Goal: Information Seeking & Learning: Learn about a topic

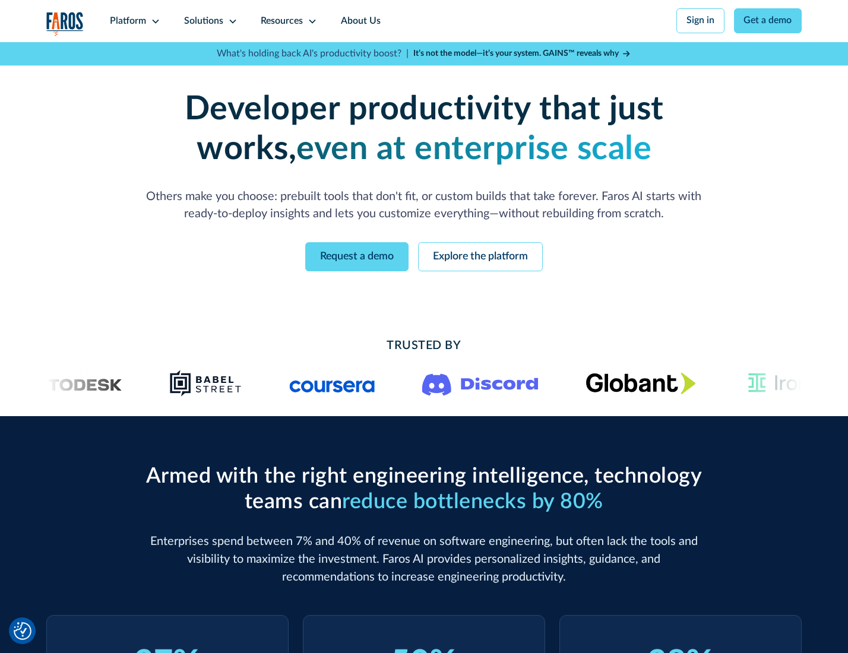
click at [154, 21] on icon at bounding box center [155, 21] width 9 height 9
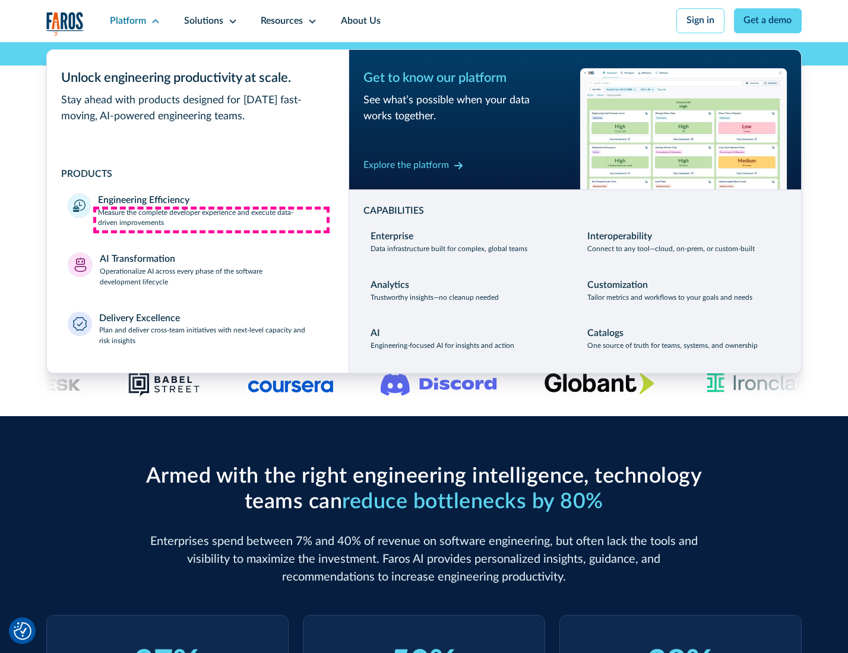
click at [211, 220] on p "Measure the complete developer experience and execute data-driven improvements" at bounding box center [212, 218] width 229 height 21
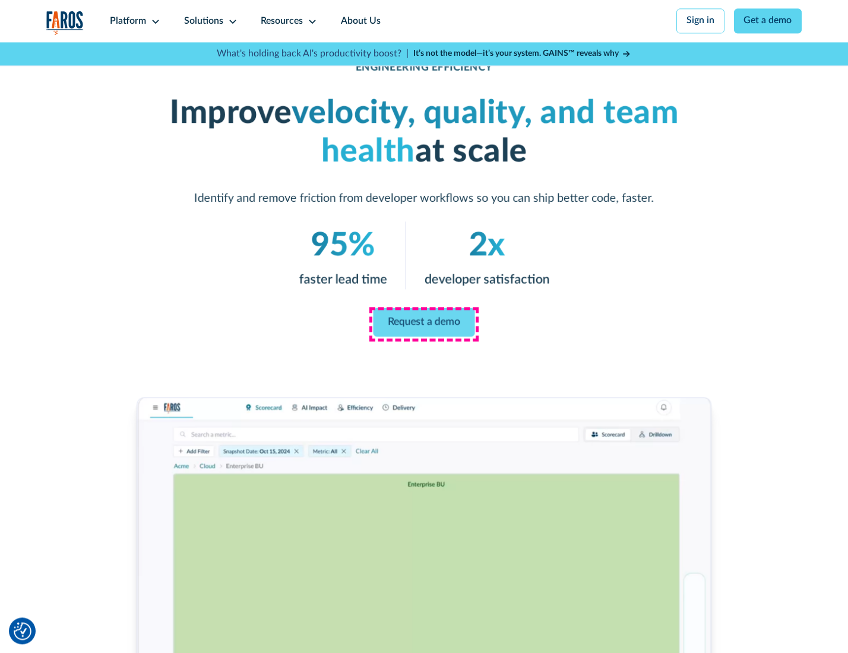
click at [423, 324] on link "Request a demo" at bounding box center [424, 322] width 102 height 28
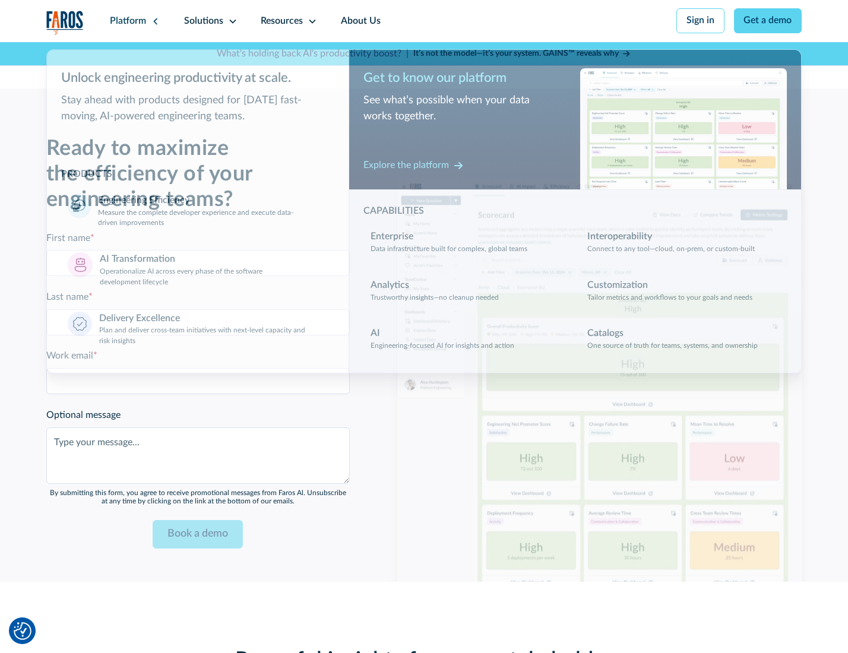
scroll to position [2584, 0]
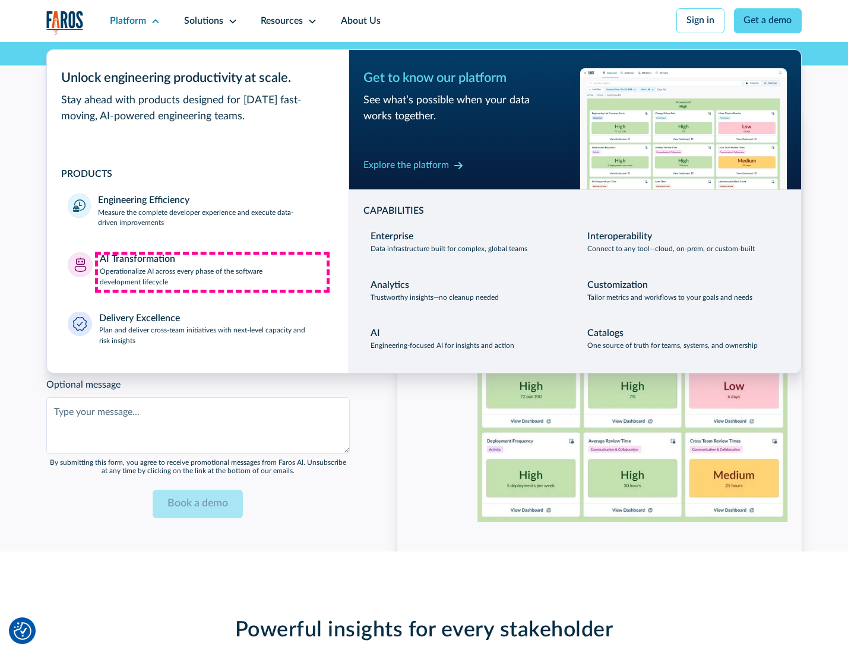
click at [212, 272] on p "Operationalize AI across every phase of the software development lifecycle" at bounding box center [214, 277] width 228 height 21
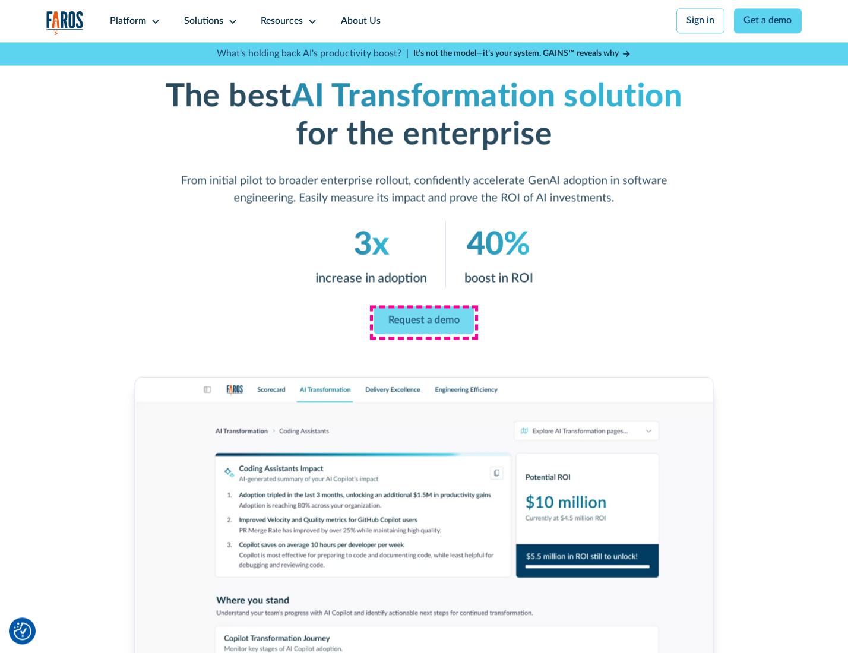
click at [423, 322] on link "Request a demo" at bounding box center [424, 320] width 100 height 28
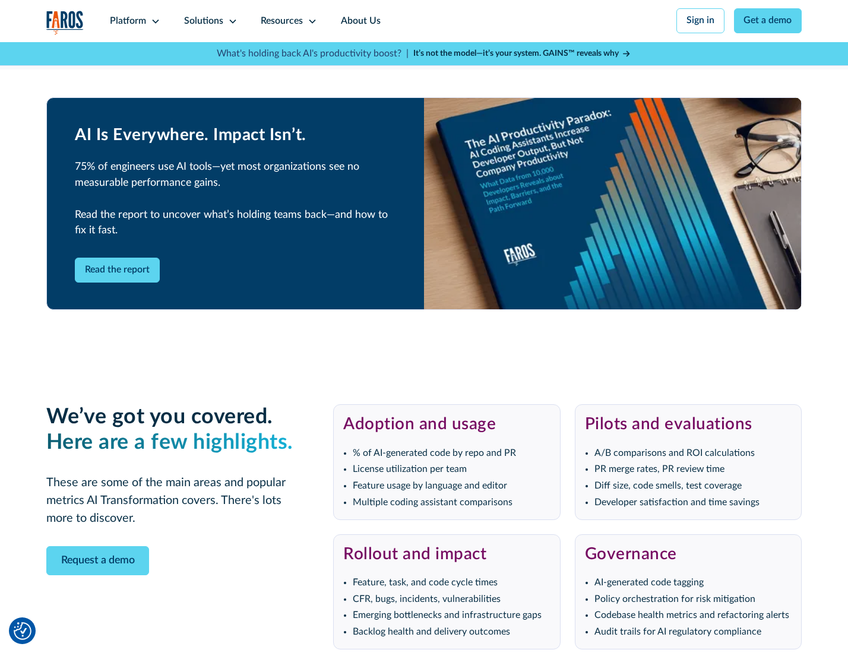
click at [133, 21] on div "Platform" at bounding box center [128, 21] width 36 height 14
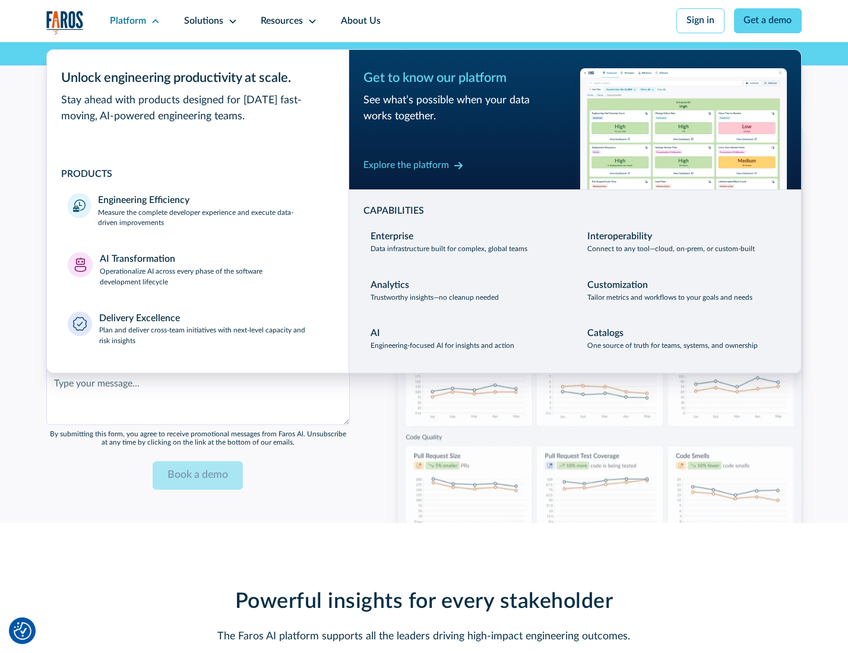
scroll to position [2871, 0]
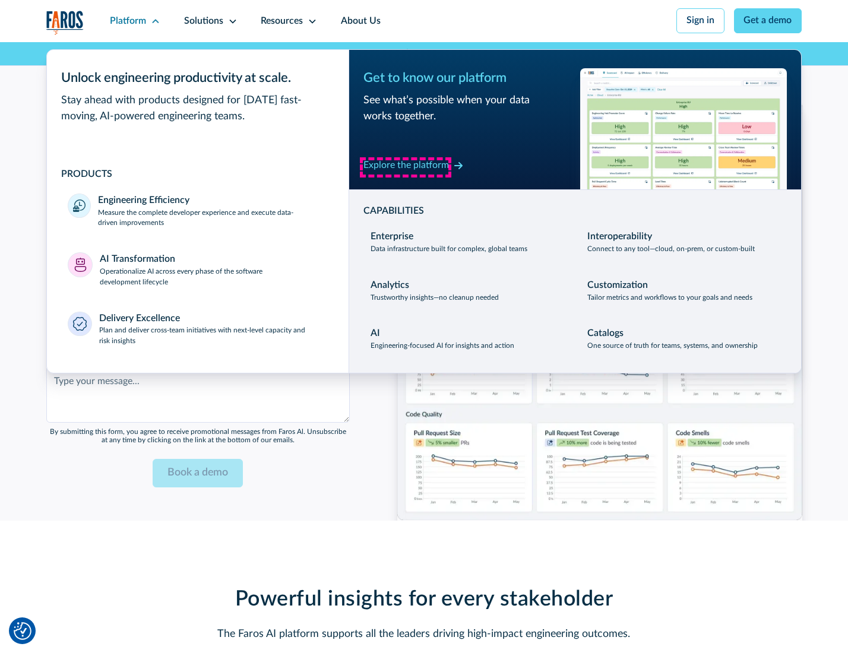
click at [406, 167] on div "Explore the platform" at bounding box center [405, 166] width 85 height 14
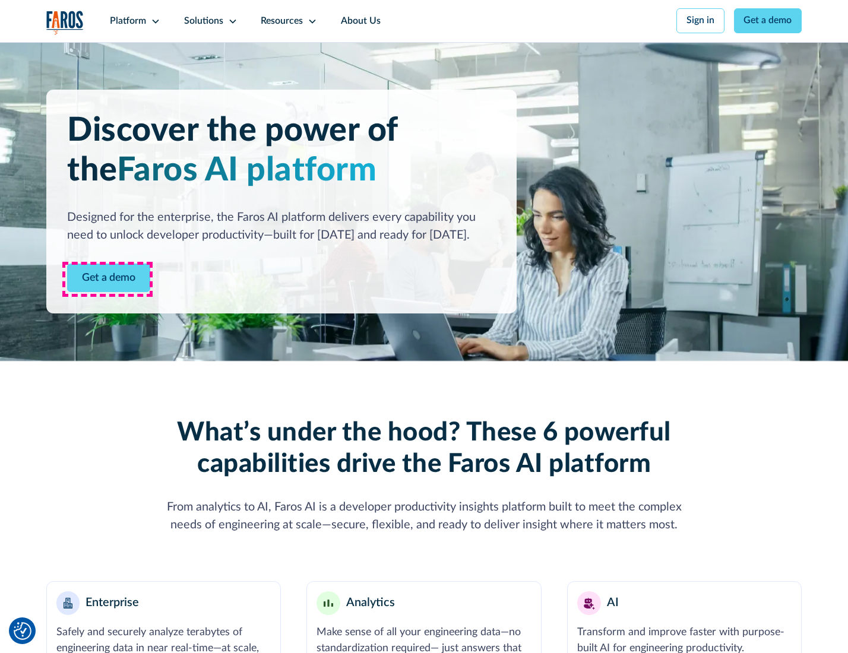
click at [107, 279] on link "Get a demo" at bounding box center [108, 278] width 83 height 29
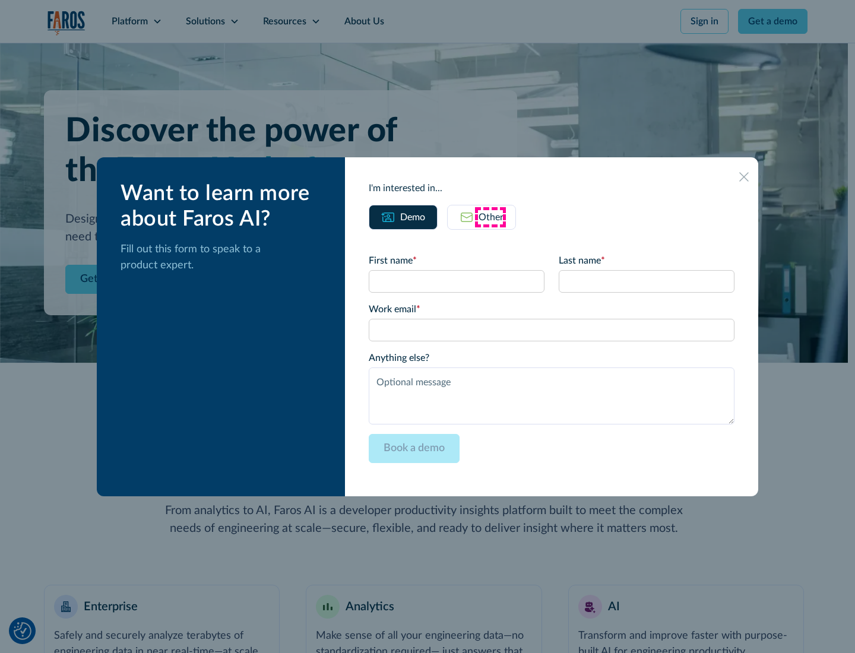
click at [490, 217] on div "Other" at bounding box center [491, 217] width 25 height 14
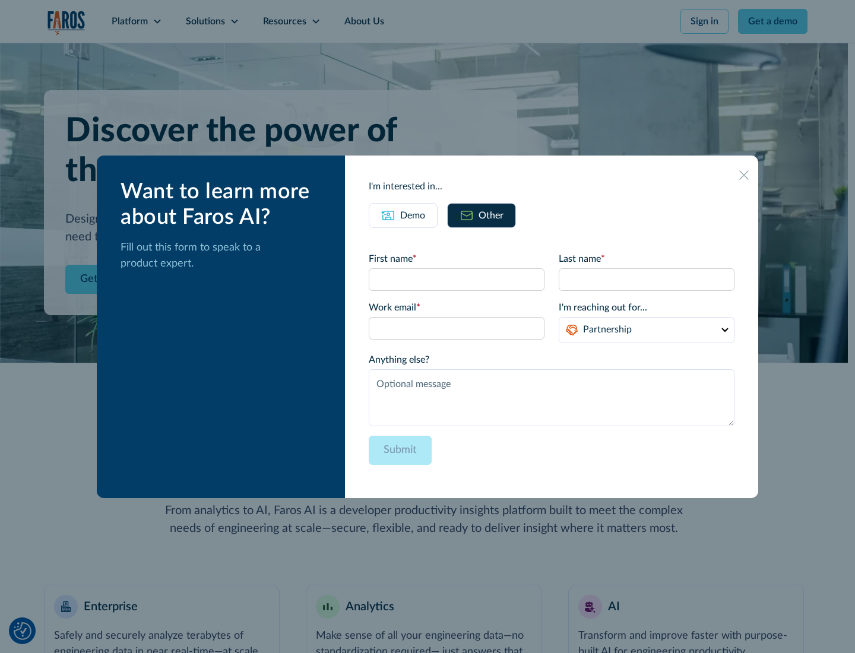
click at [411, 215] on div "Demo" at bounding box center [412, 215] width 25 height 14
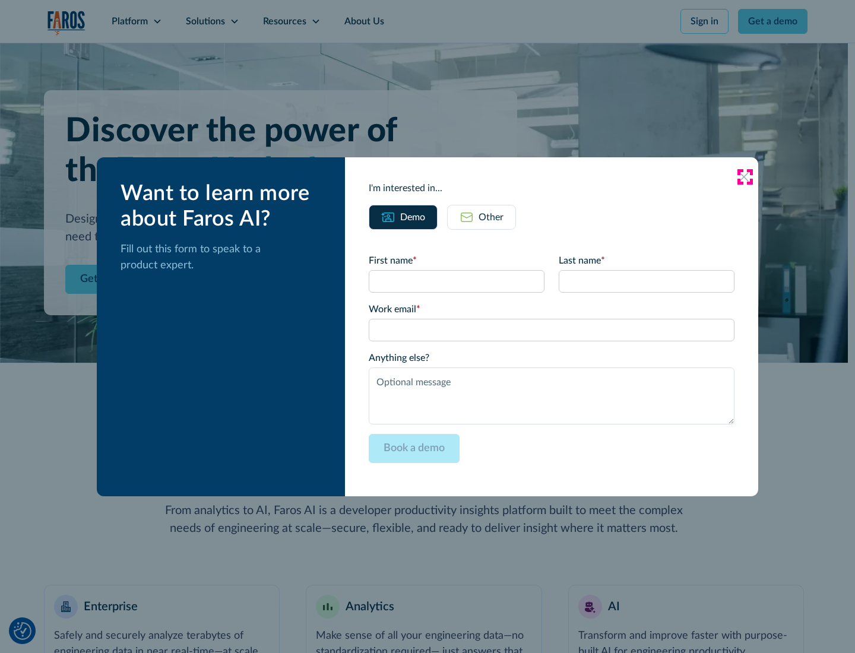
click at [745, 176] on icon at bounding box center [743, 176] width 9 height 9
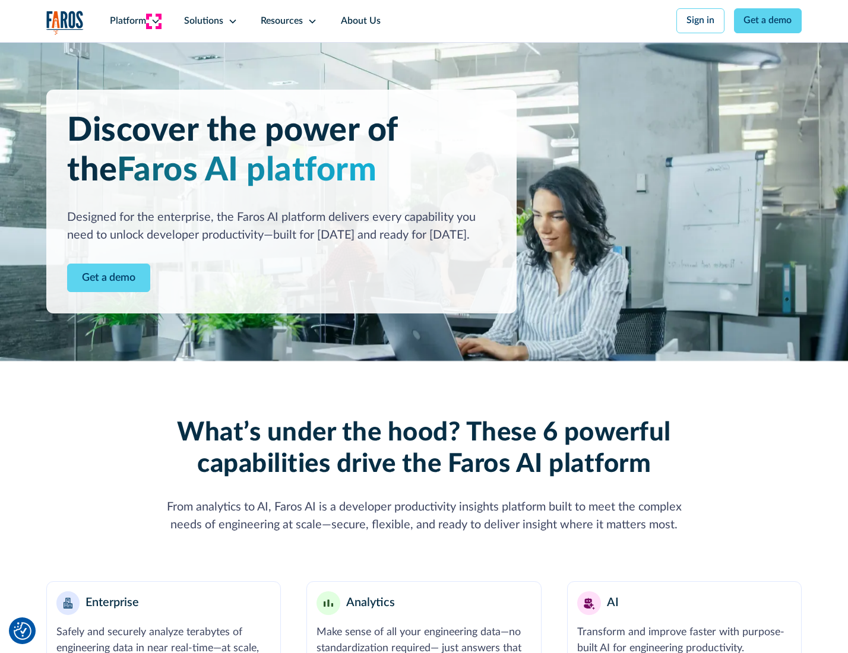
click at [154, 21] on icon at bounding box center [155, 21] width 9 height 9
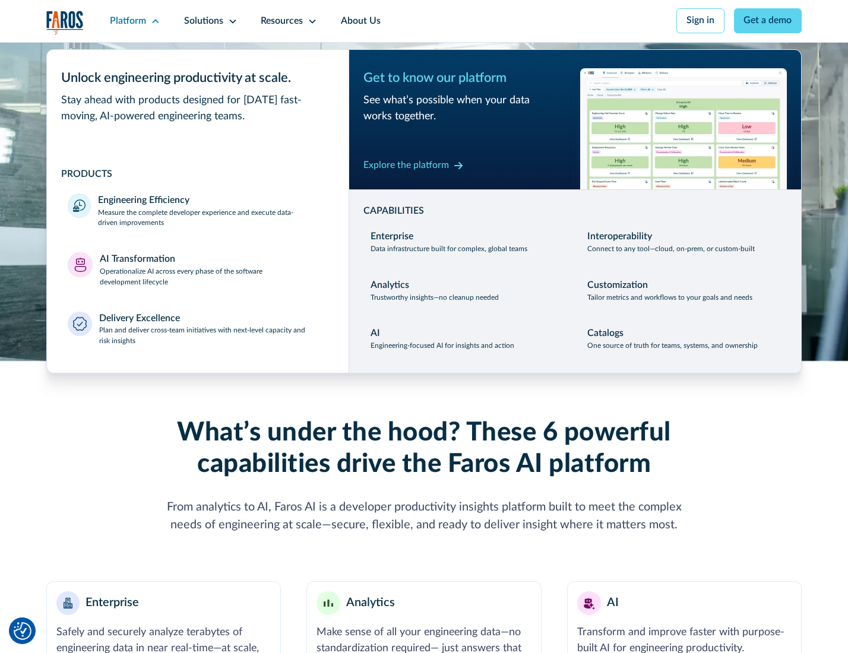
click at [212, 338] on p "Plan and deliver cross-team initiatives with next-level capacity and risk insig…" at bounding box center [213, 335] width 229 height 21
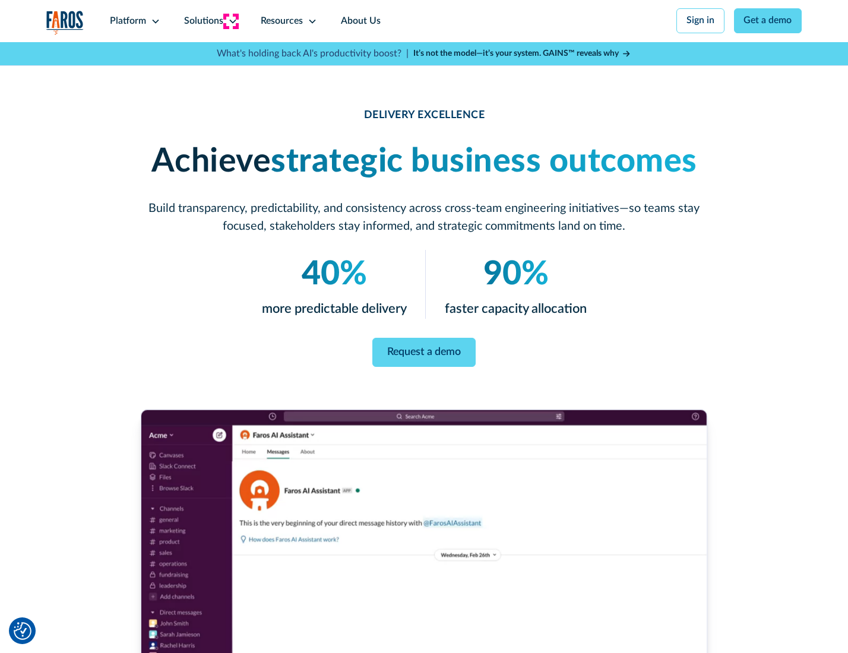
click at [230, 21] on icon at bounding box center [232, 21] width 9 height 9
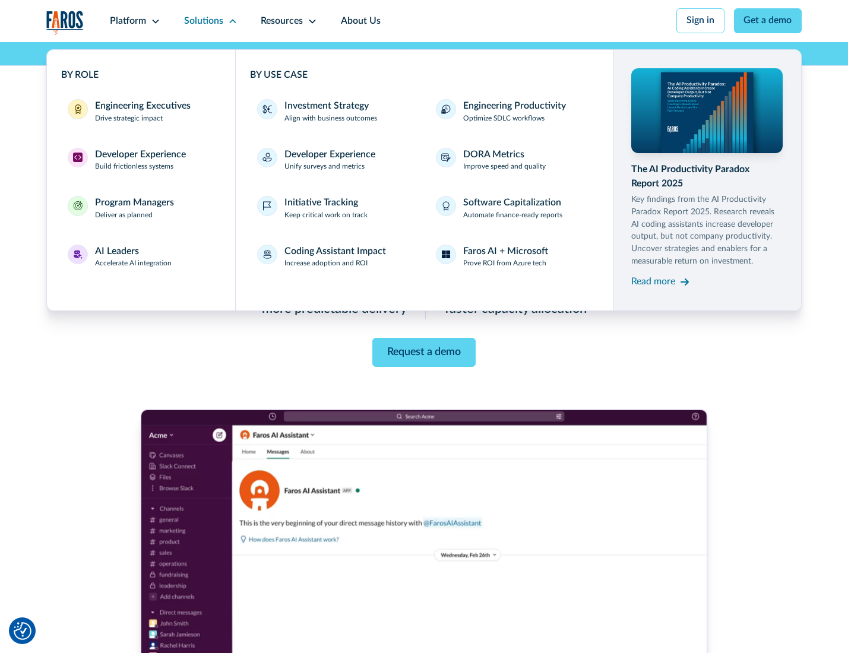
click at [139, 112] on div "Engineering Executives" at bounding box center [143, 106] width 96 height 14
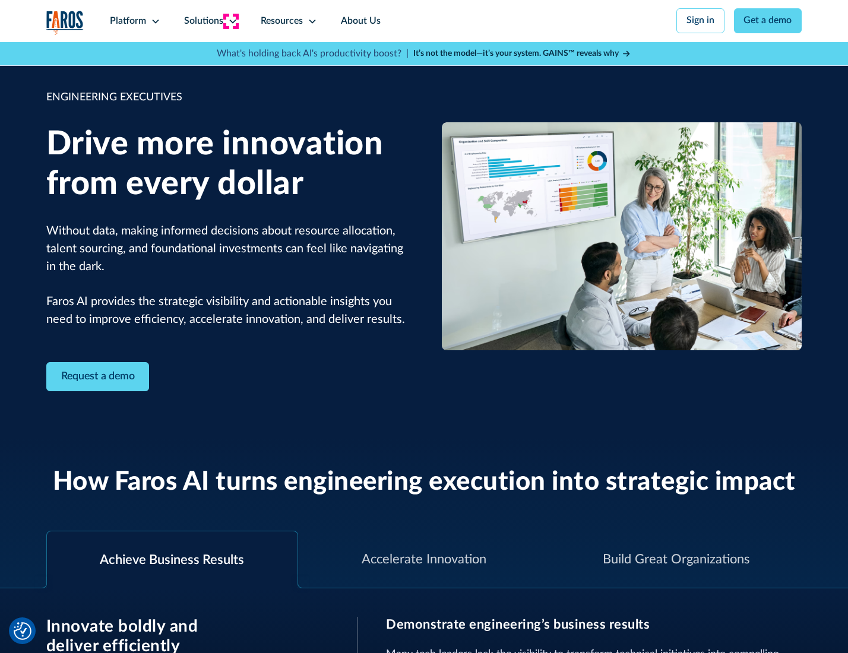
click at [230, 21] on icon at bounding box center [232, 21] width 9 height 9
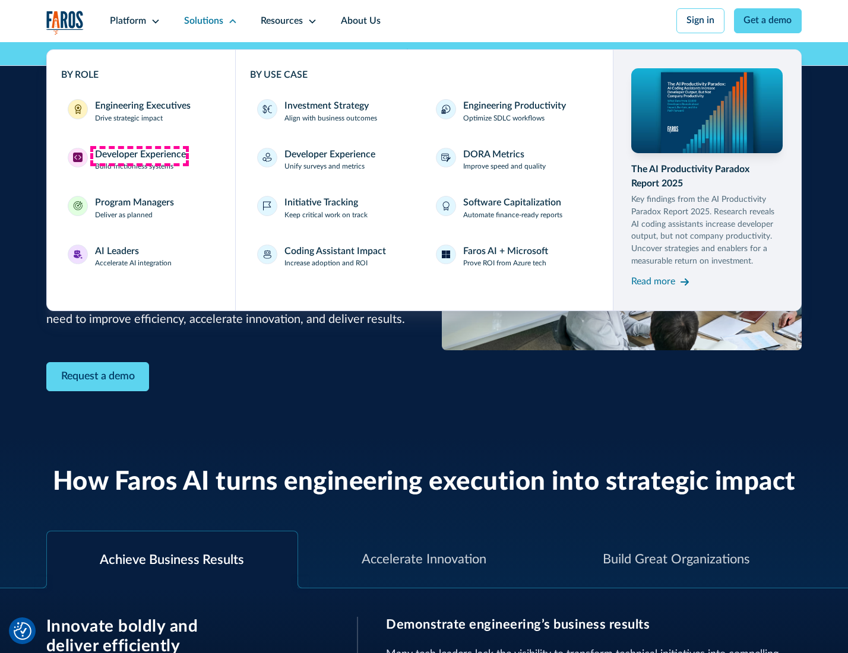
click at [139, 156] on div "Developer Experience" at bounding box center [140, 155] width 91 height 14
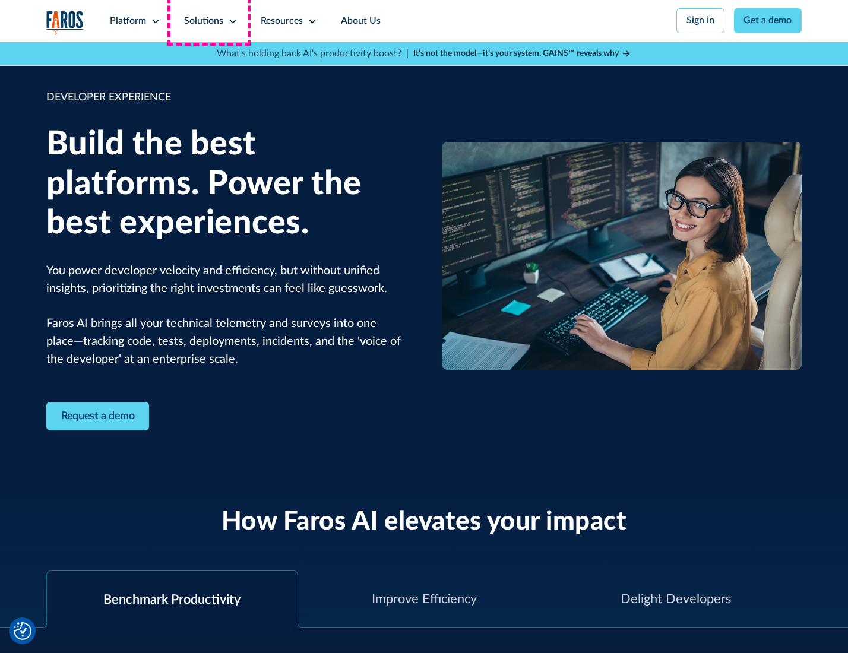
click at [209, 21] on div "Solutions" at bounding box center [203, 21] width 39 height 14
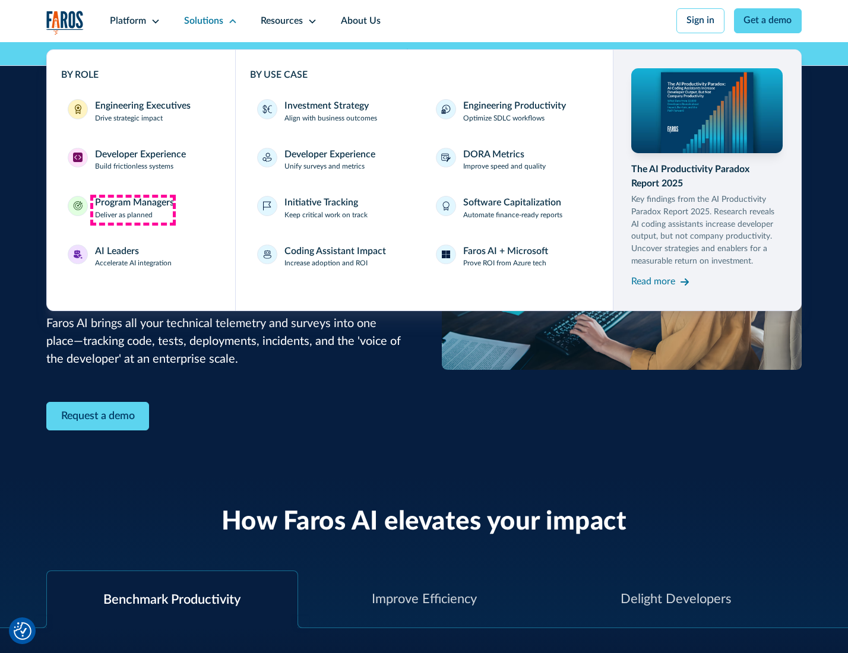
click at [132, 210] on div "Program Managers" at bounding box center [134, 203] width 79 height 14
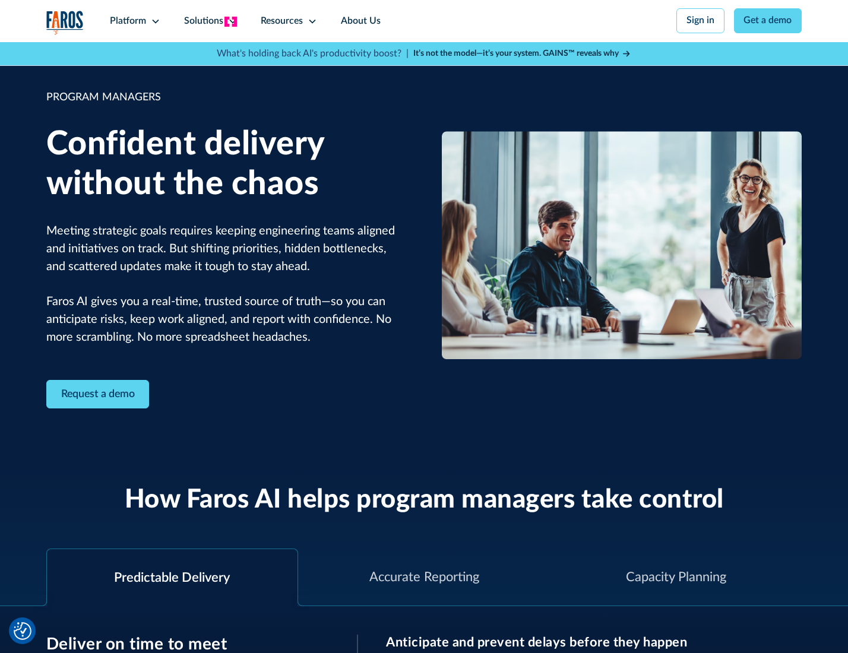
click at [230, 21] on icon at bounding box center [232, 21] width 9 height 9
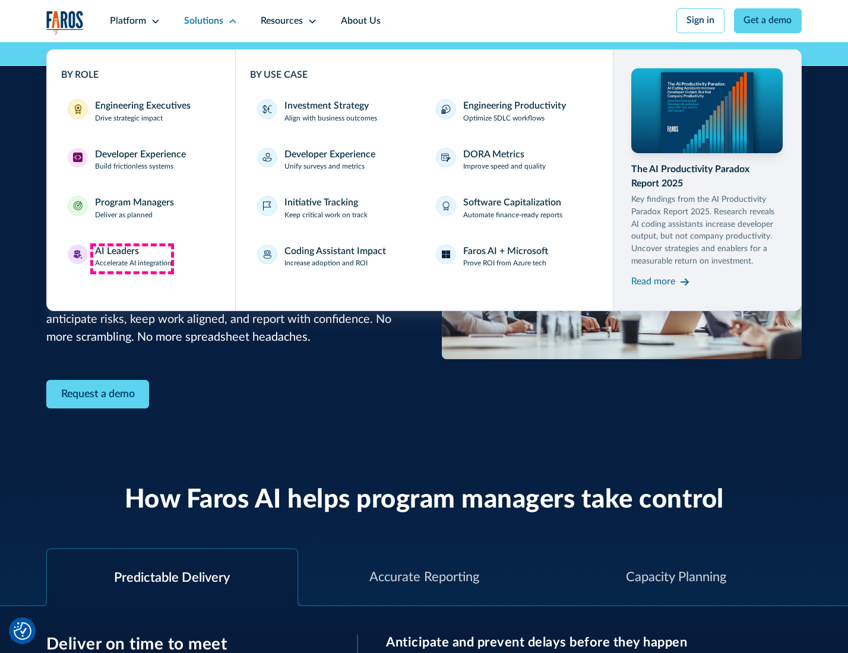
click at [132, 258] on div "AI Leaders" at bounding box center [117, 252] width 44 height 14
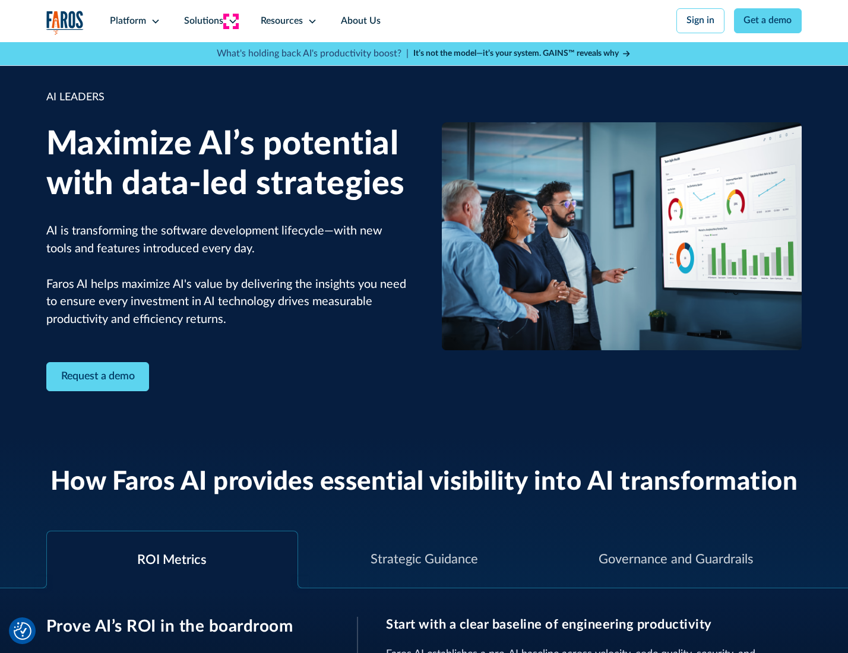
click at [230, 21] on icon at bounding box center [232, 21] width 9 height 9
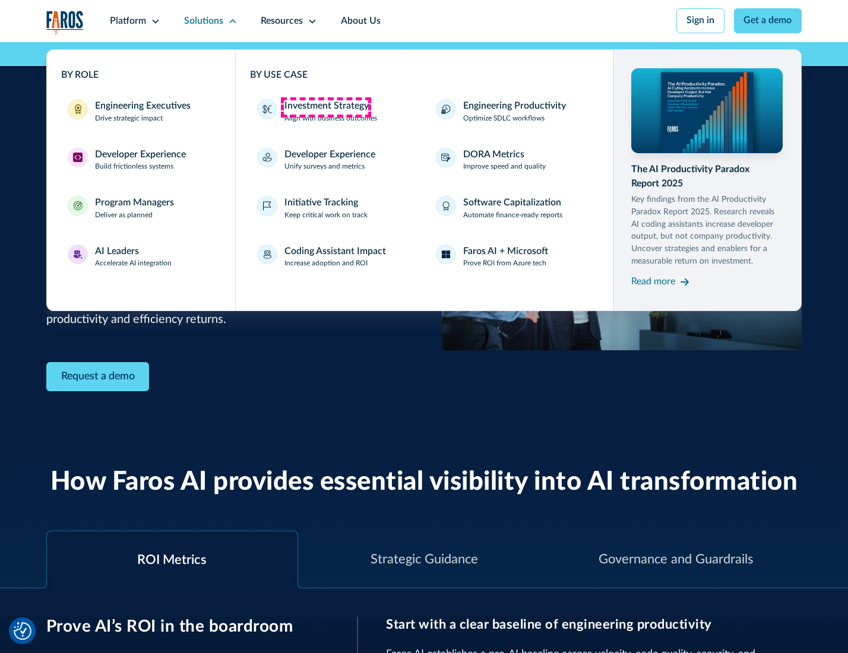
click at [325, 107] on div "Investment Strategy" at bounding box center [326, 106] width 84 height 14
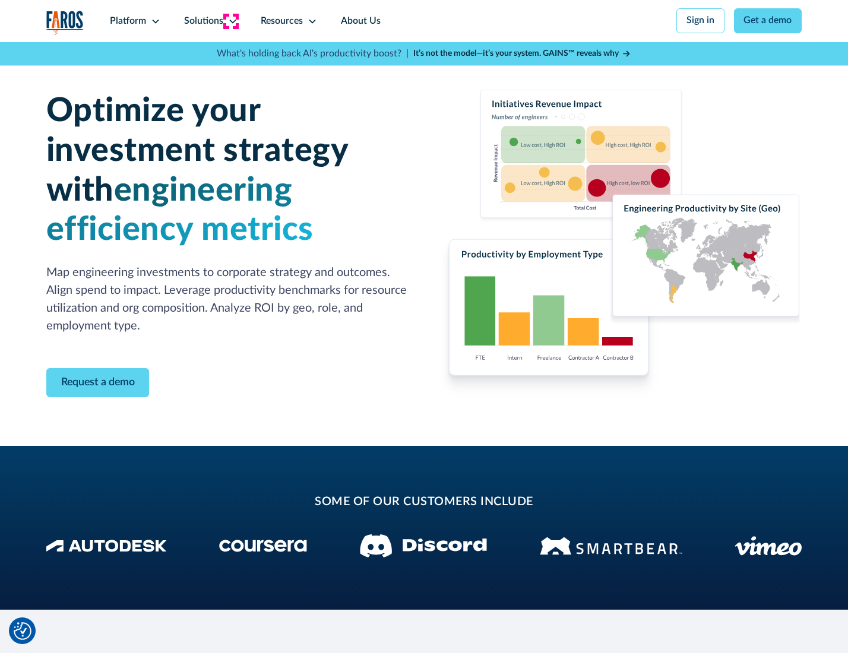
click at [230, 21] on icon at bounding box center [232, 21] width 9 height 9
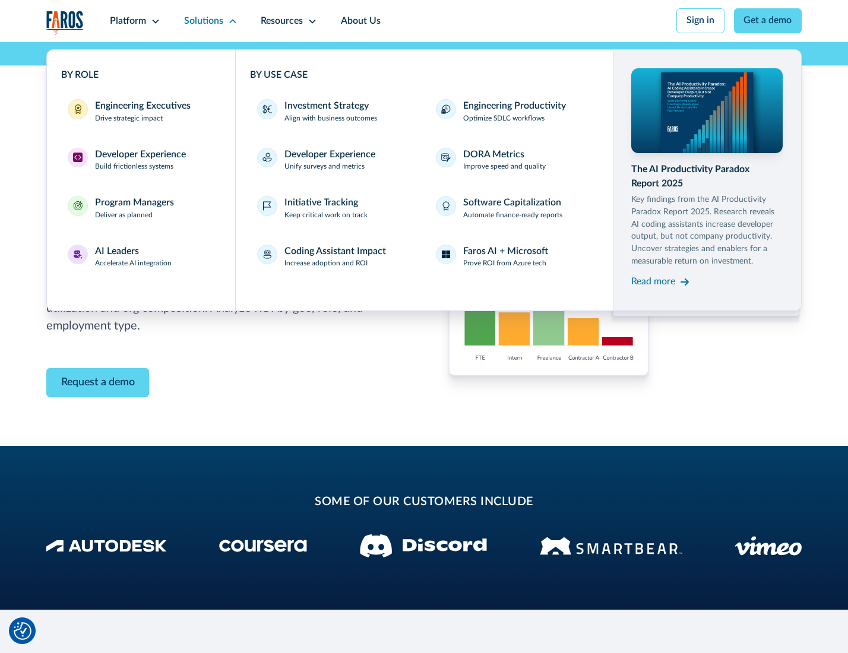
click at [505, 265] on p "Prove ROI from Azure tech" at bounding box center [504, 263] width 83 height 11
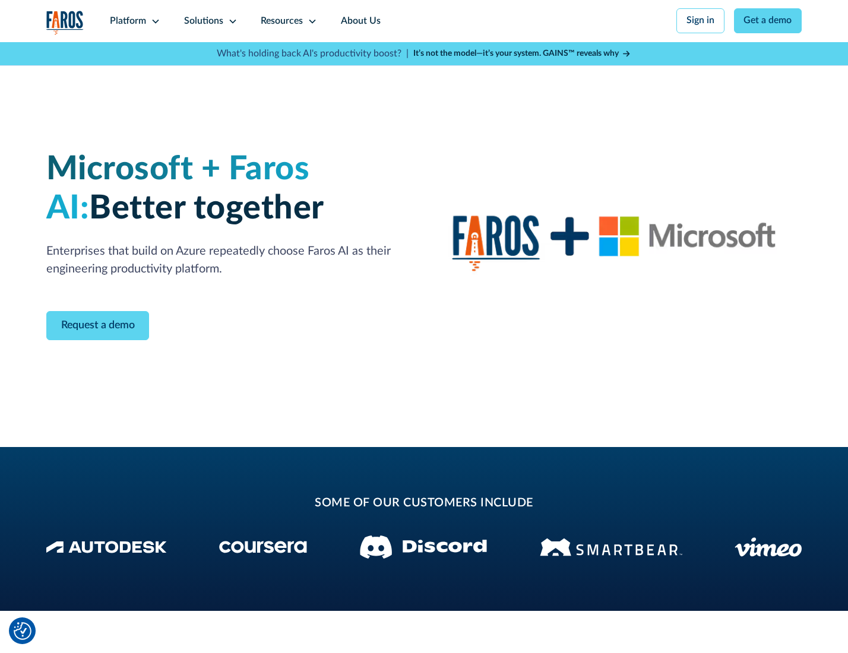
click at [230, 21] on icon at bounding box center [232, 21] width 9 height 9
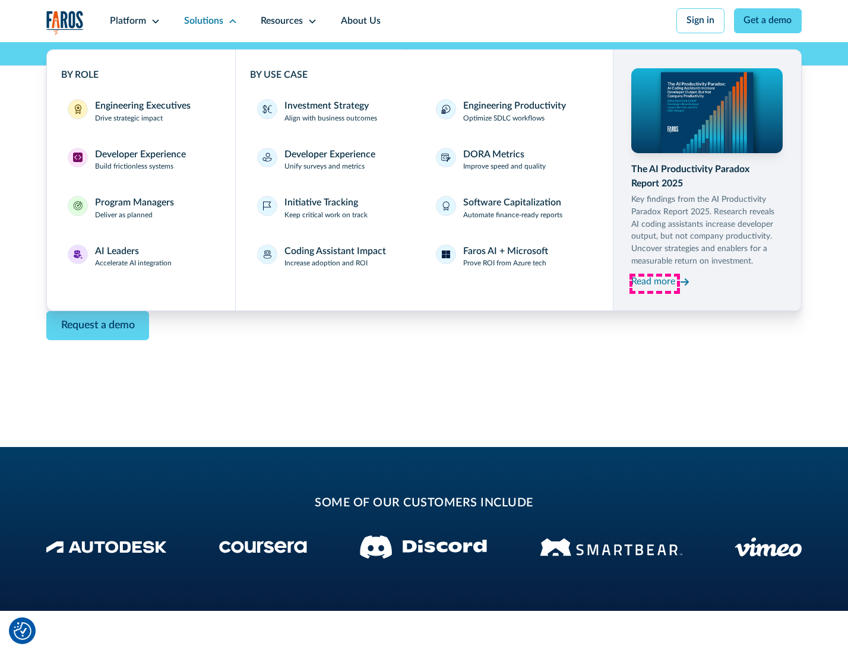
click at [654, 284] on div "Read more" at bounding box center [653, 282] width 44 height 14
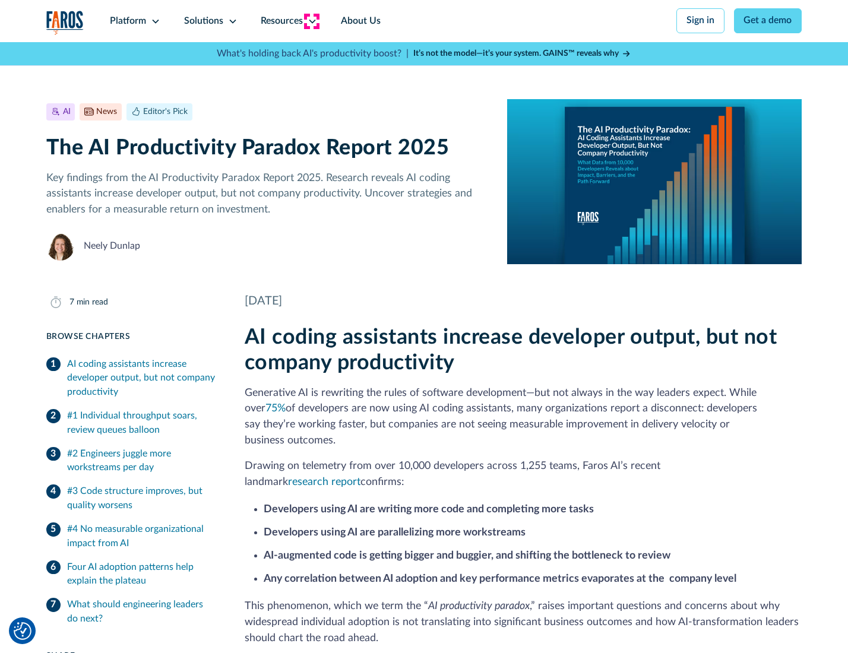
click at [311, 21] on icon at bounding box center [312, 21] width 9 height 9
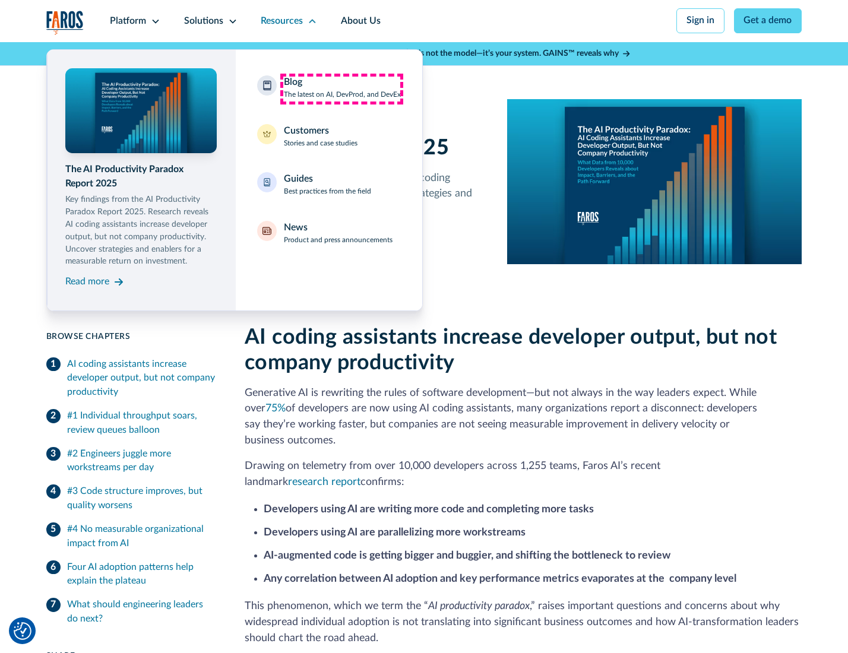
click at [341, 88] on div "Blog The latest on AI, DevProd, and DevEx" at bounding box center [342, 87] width 117 height 25
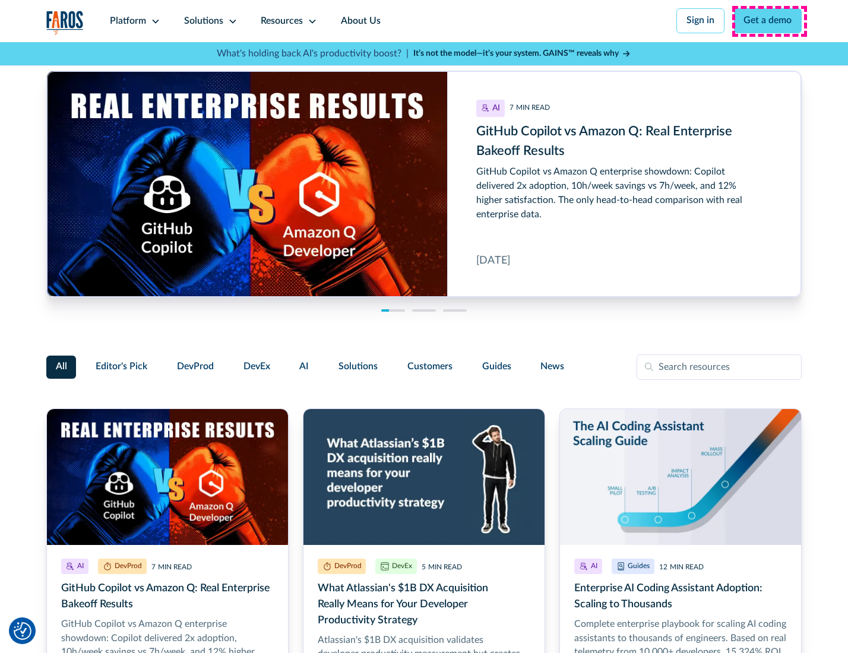
click at [769, 21] on link "Get a demo" at bounding box center [768, 20] width 68 height 25
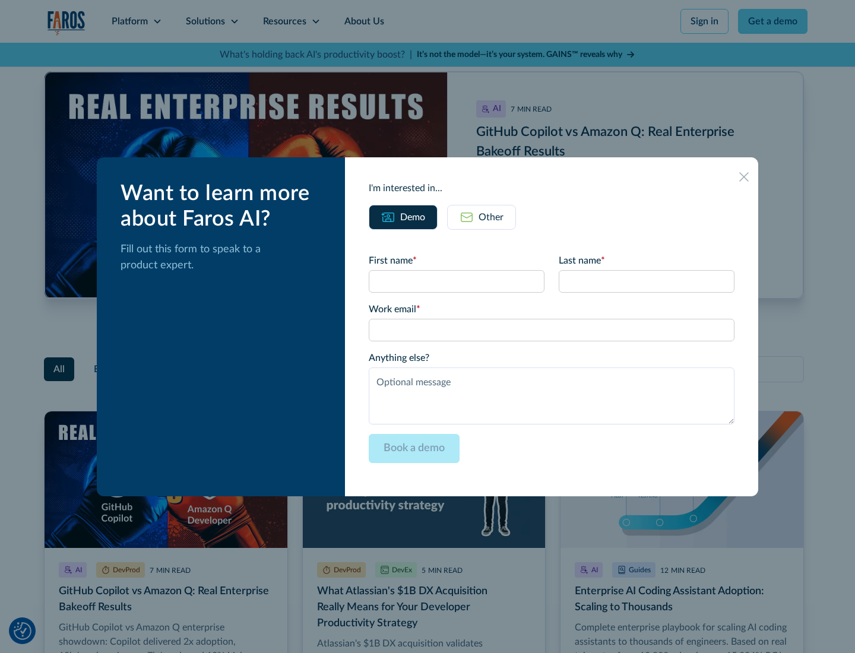
click at [481, 217] on div "Other" at bounding box center [491, 217] width 25 height 14
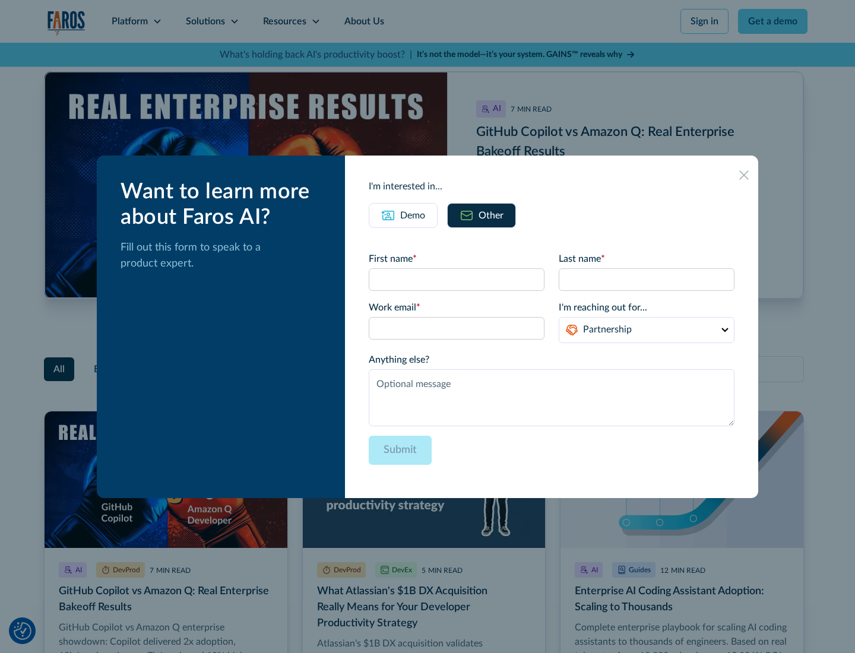
click at [745, 175] on icon at bounding box center [743, 174] width 9 height 9
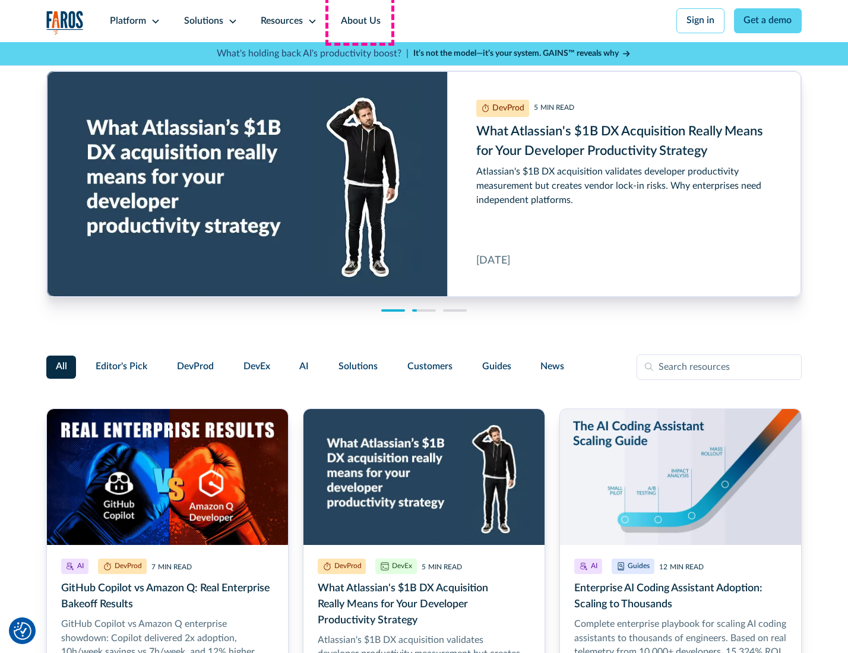
click at [359, 21] on link "About Us" at bounding box center [361, 21] width 64 height 42
